Goal: Information Seeking & Learning: Learn about a topic

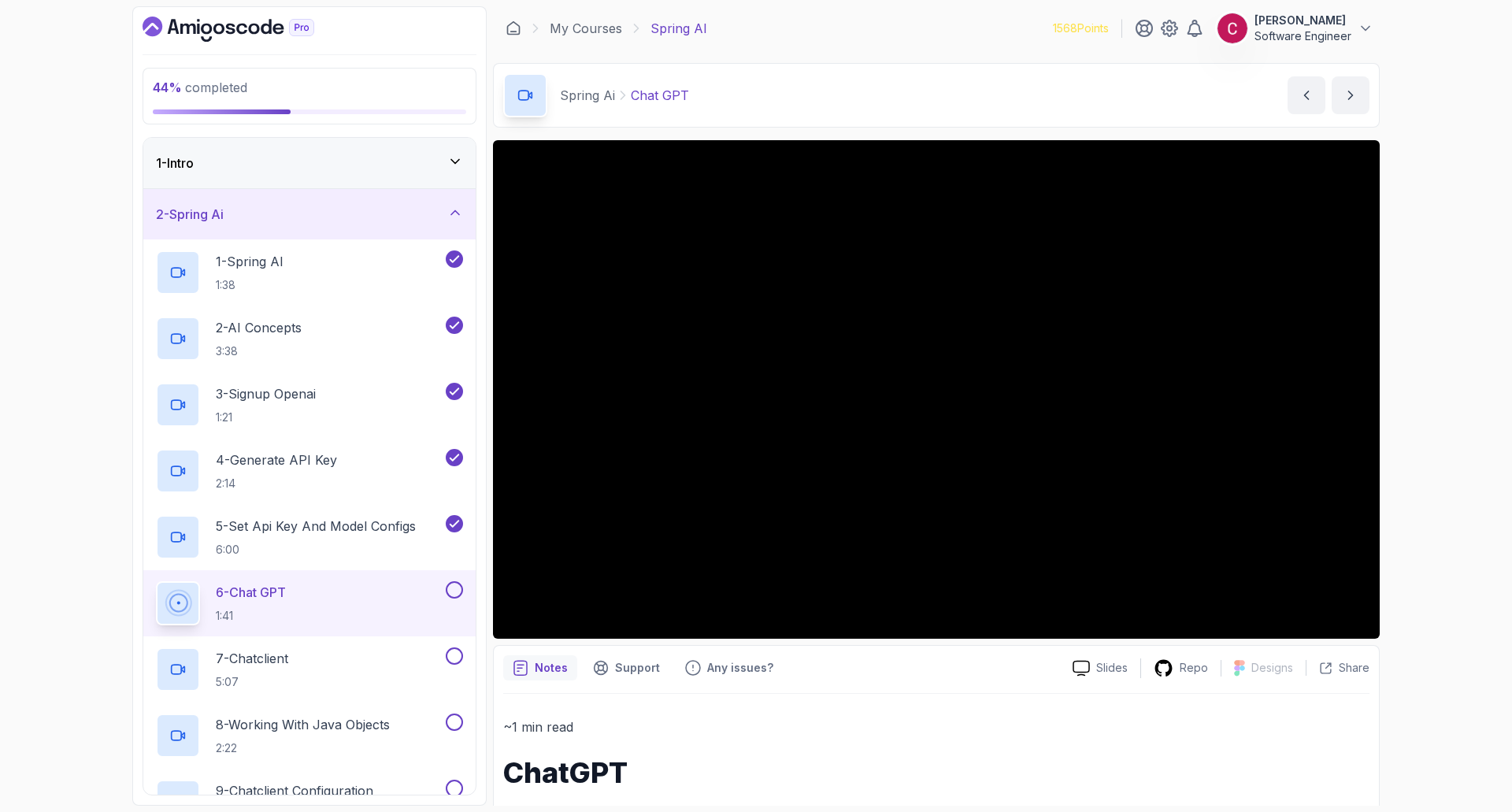
click at [1423, 111] on div "44 % completed 1 - Intro 2 - Spring Ai 1 - Spring AI 1:38 2 - AI Concepts 3:38 …" at bounding box center [756, 406] width 1512 height 812
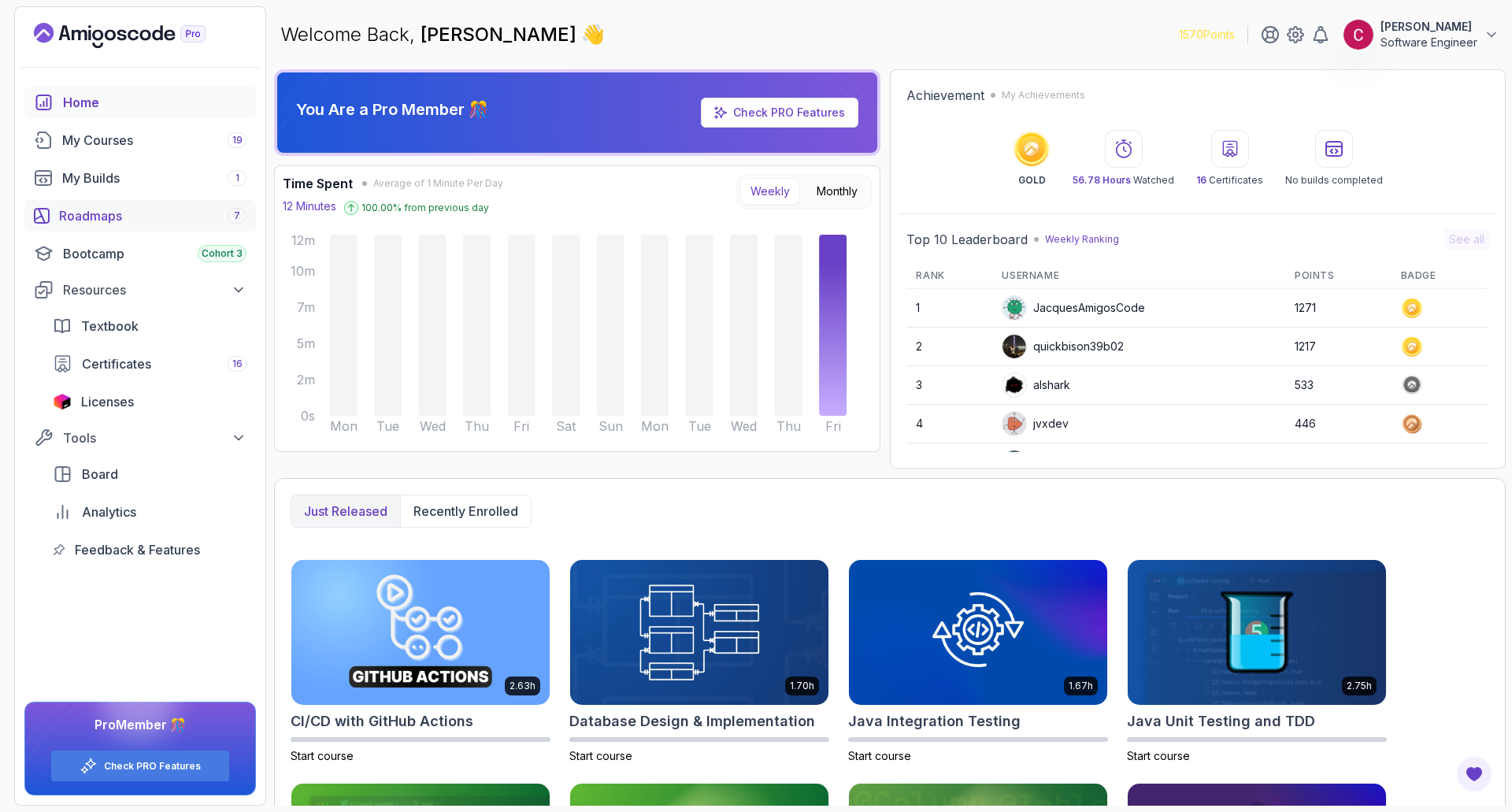
click at [90, 215] on div "Roadmaps 7" at bounding box center [153, 215] width 187 height 19
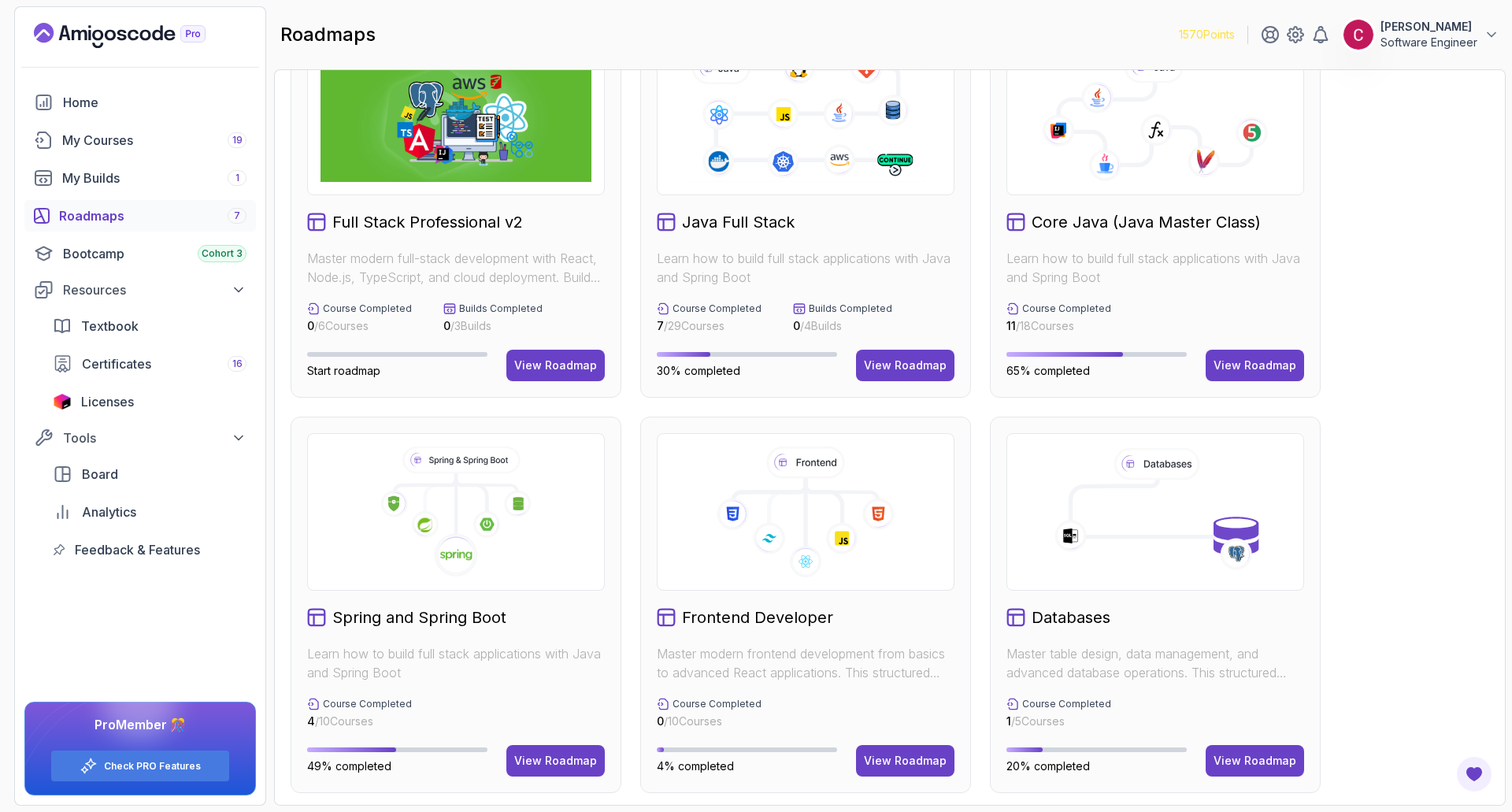
scroll to position [158, 0]
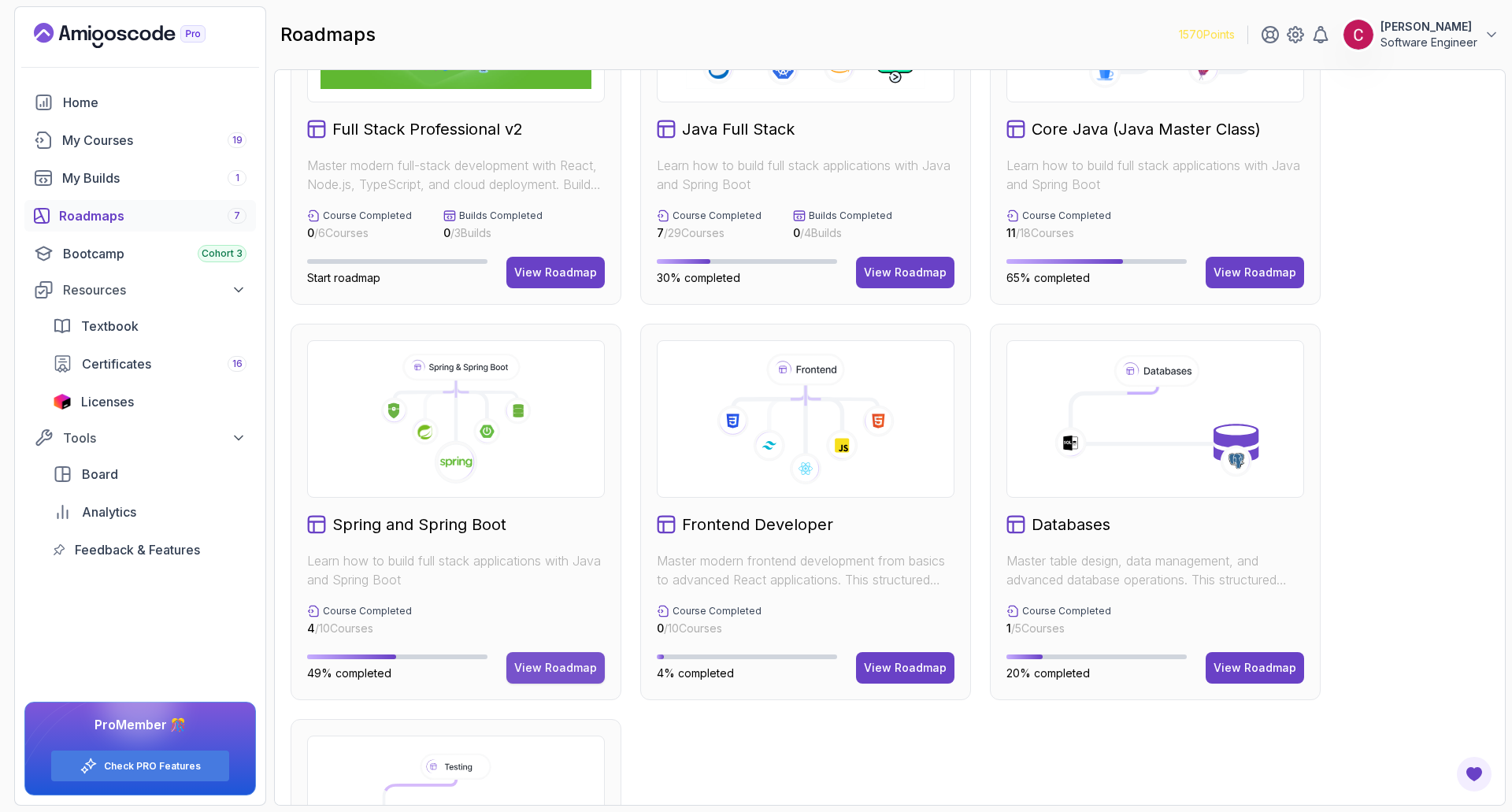
click at [541, 672] on div "View Roadmap" at bounding box center [555, 667] width 83 height 16
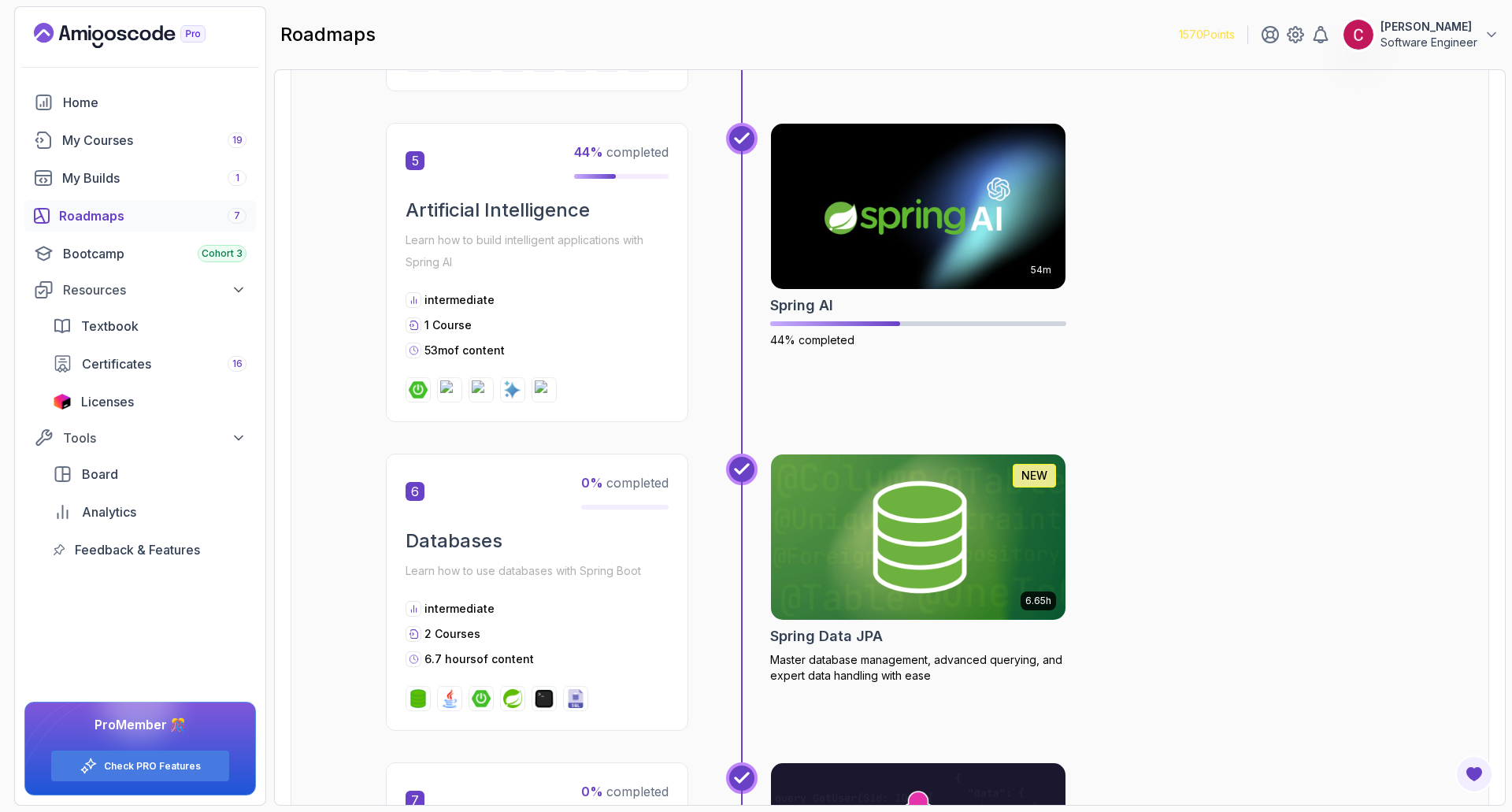
scroll to position [1749, 0]
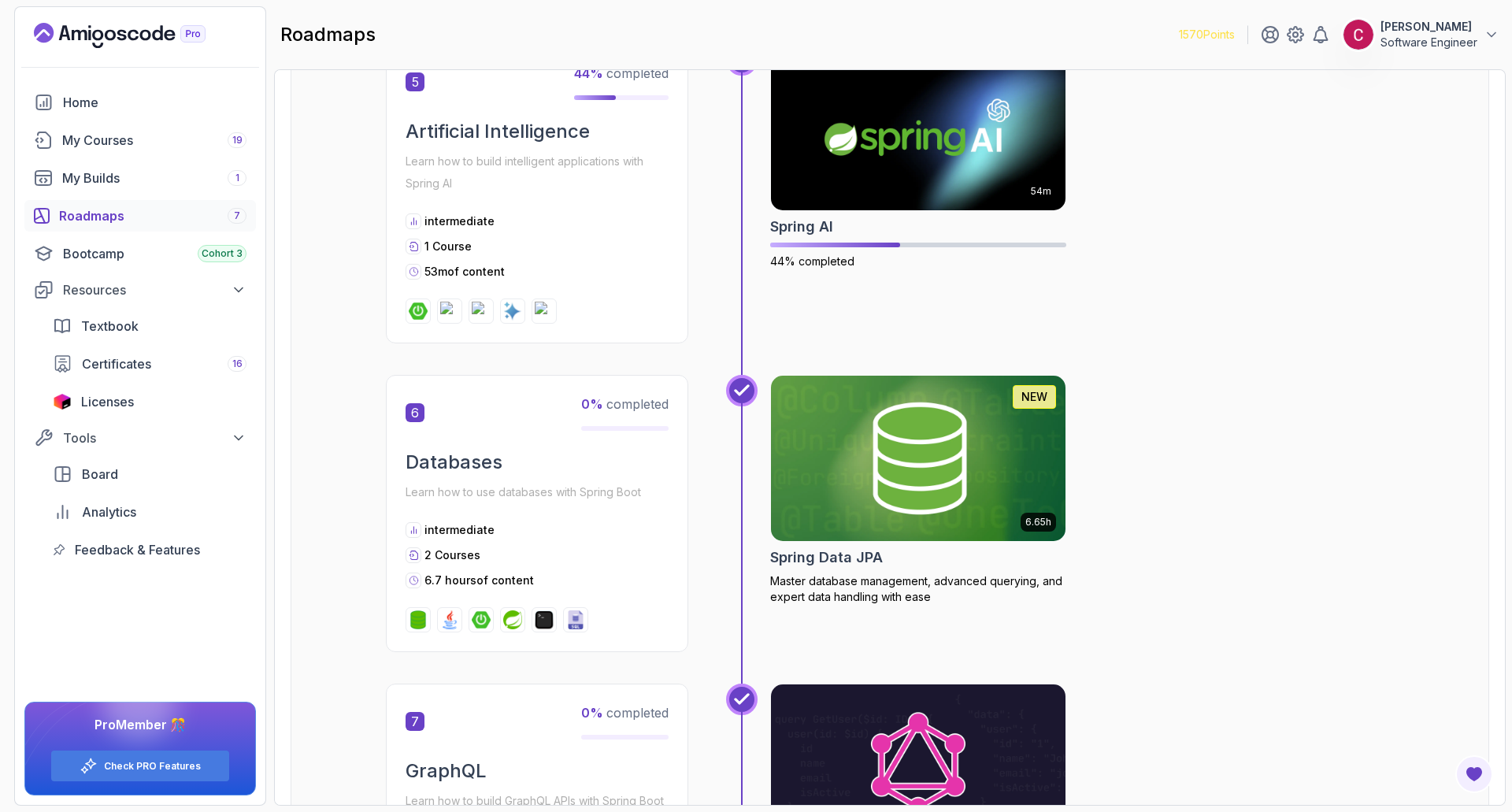
click at [371, 467] on div "Preview Your Core Java (Java Master Class) 1 Completed Spring Boot Crash Course…" at bounding box center [890, 13] width 1199 height 3236
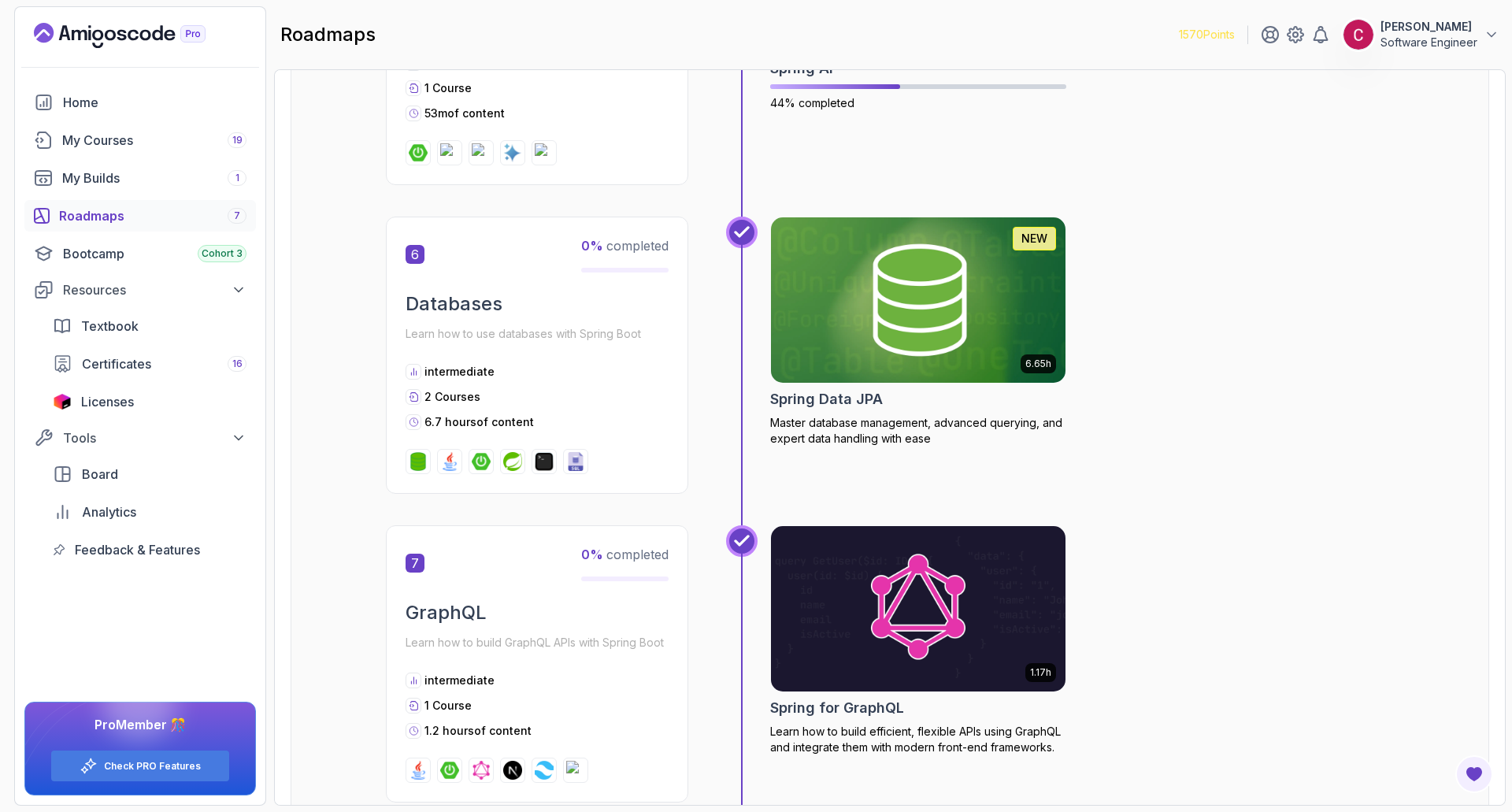
scroll to position [1907, 0]
